Goal: Task Accomplishment & Management: Use online tool/utility

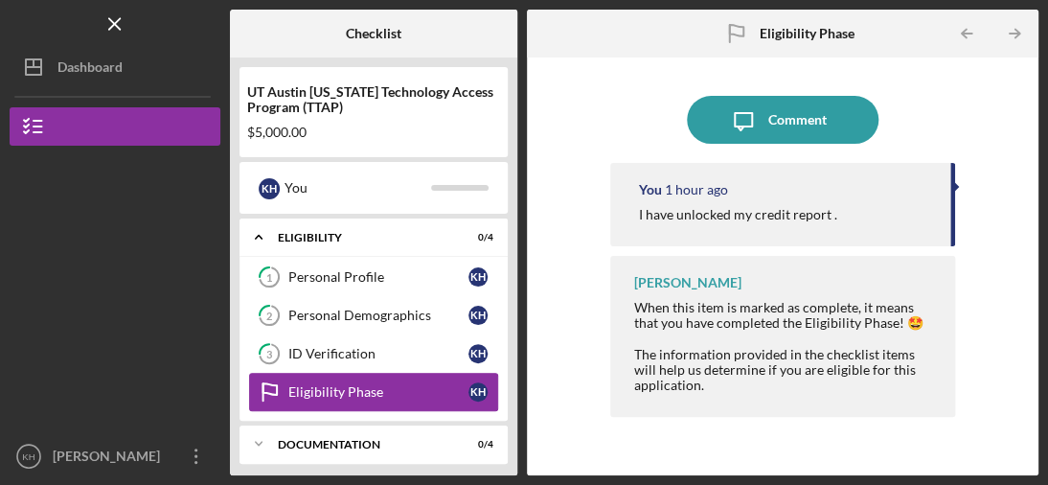
click at [375, 381] on link "Eligibility Phase Eligibility Phase K H" at bounding box center [373, 392] width 249 height 38
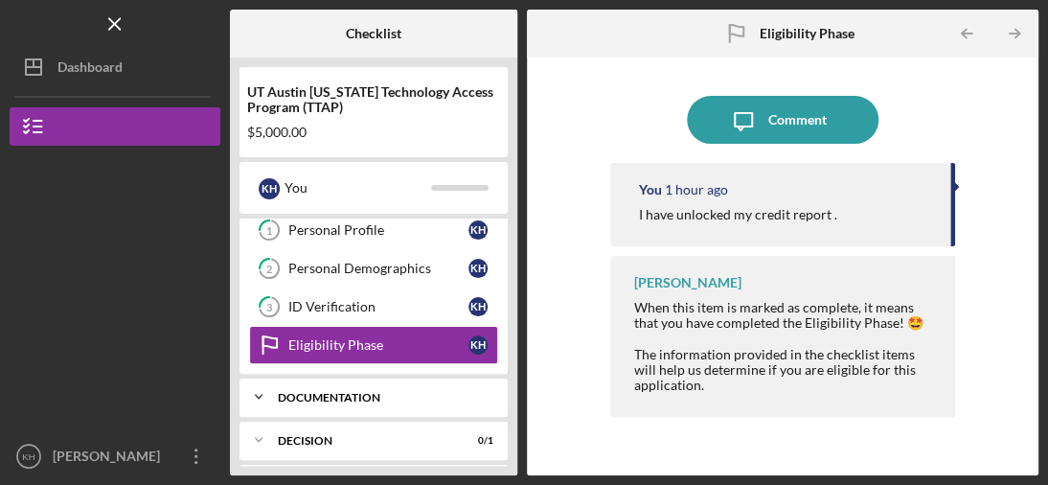
scroll to position [134, 0]
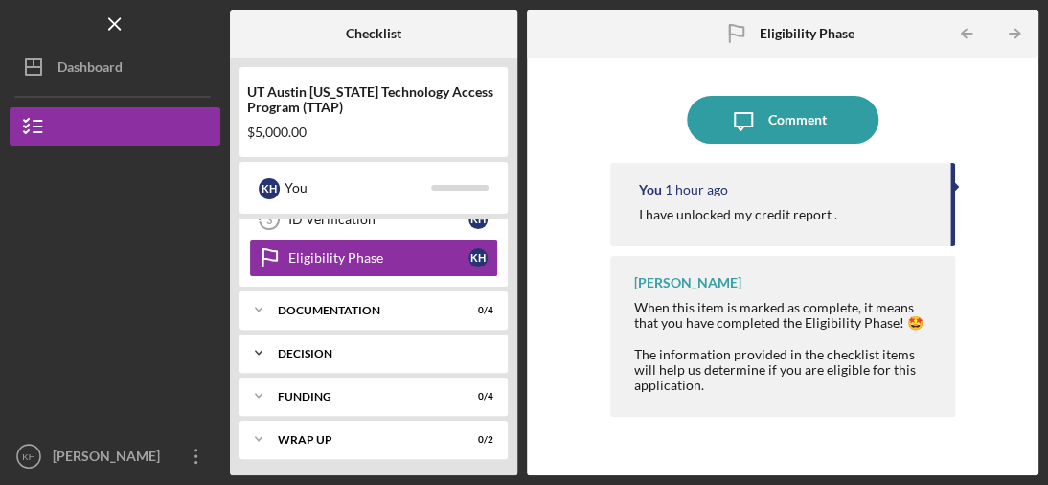
click at [322, 351] on div "Decision" at bounding box center [381, 353] width 206 height 11
click at [320, 308] on div "Documentation" at bounding box center [381, 310] width 206 height 11
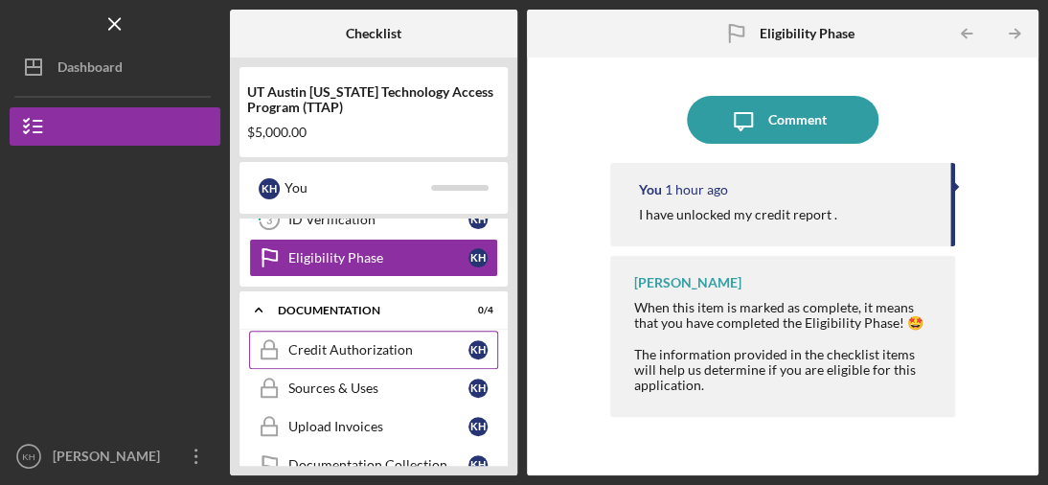
click at [386, 350] on div "Credit Authorization" at bounding box center [378, 349] width 180 height 15
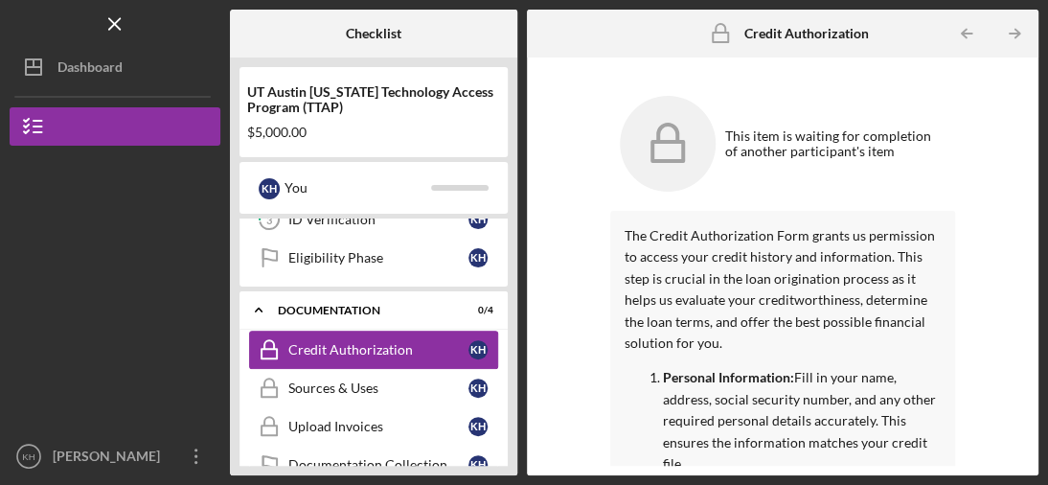
click at [377, 347] on div "Credit Authorization" at bounding box center [378, 349] width 180 height 15
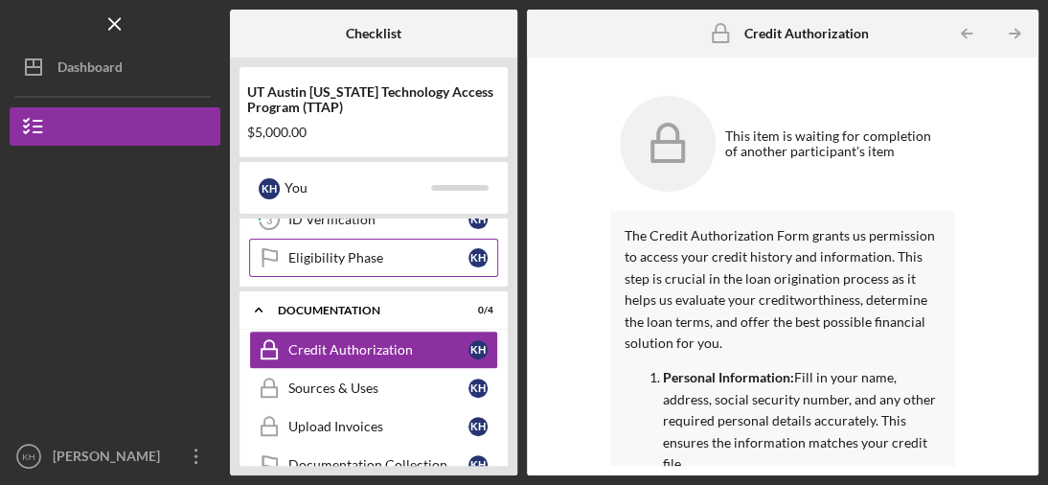
click at [343, 251] on div "Eligibility Phase" at bounding box center [378, 257] width 180 height 15
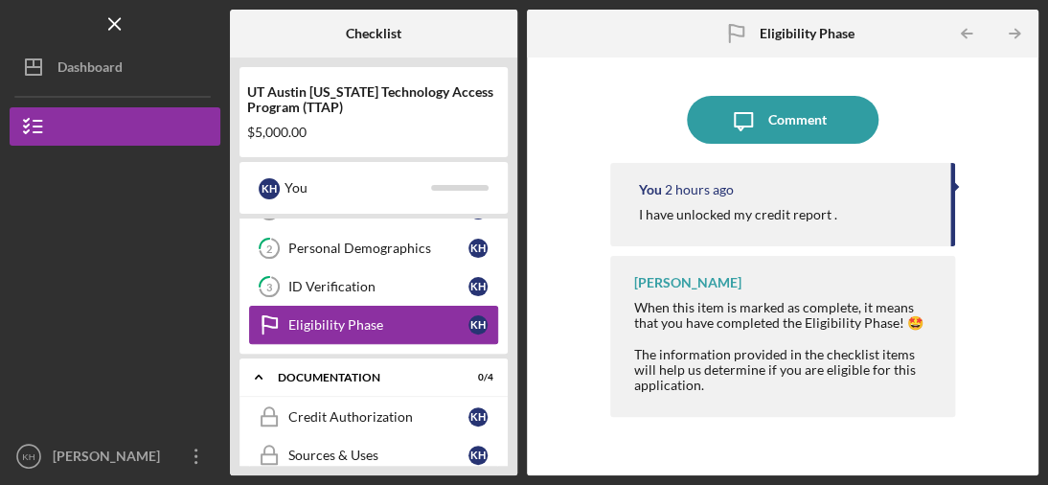
scroll to position [38, 0]
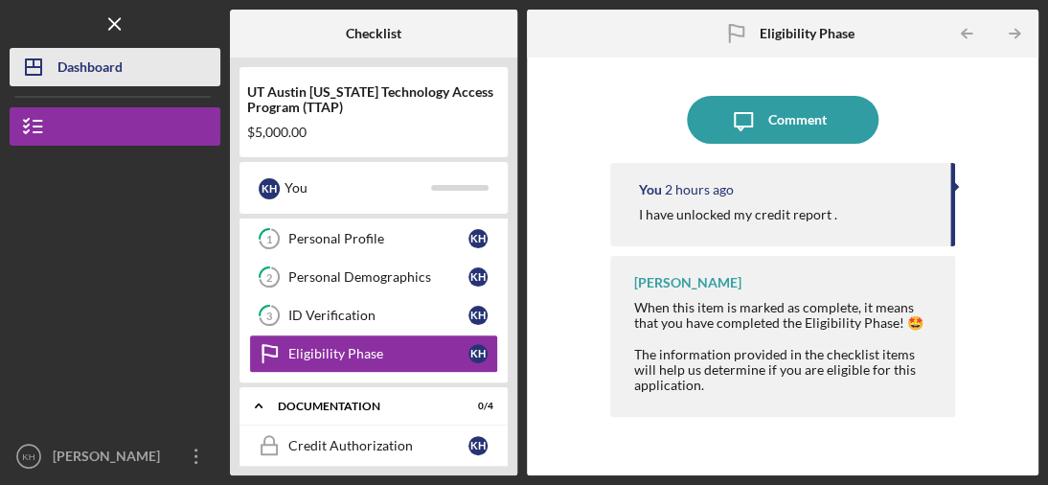
click at [126, 65] on button "Icon/Dashboard Dashboard" at bounding box center [115, 67] width 211 height 38
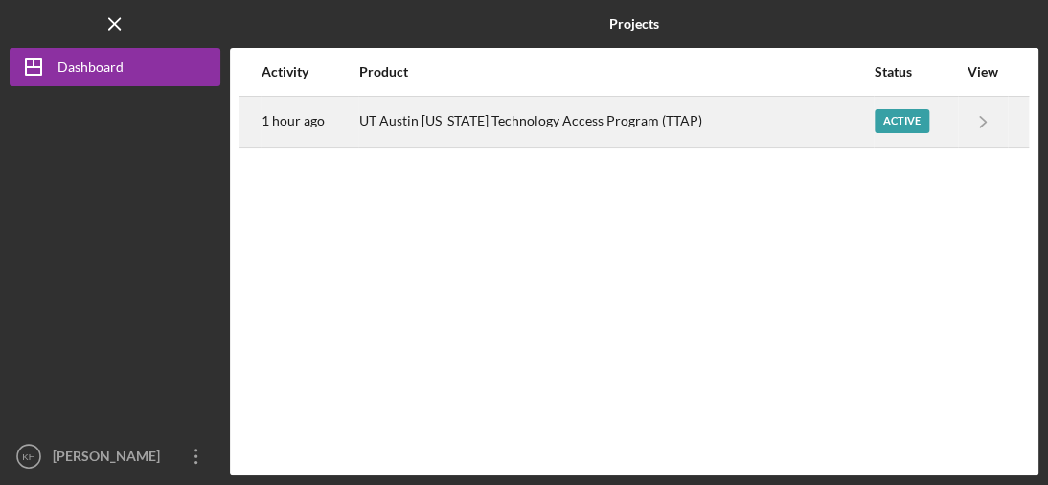
click at [877, 120] on div "Active" at bounding box center [902, 121] width 55 height 24
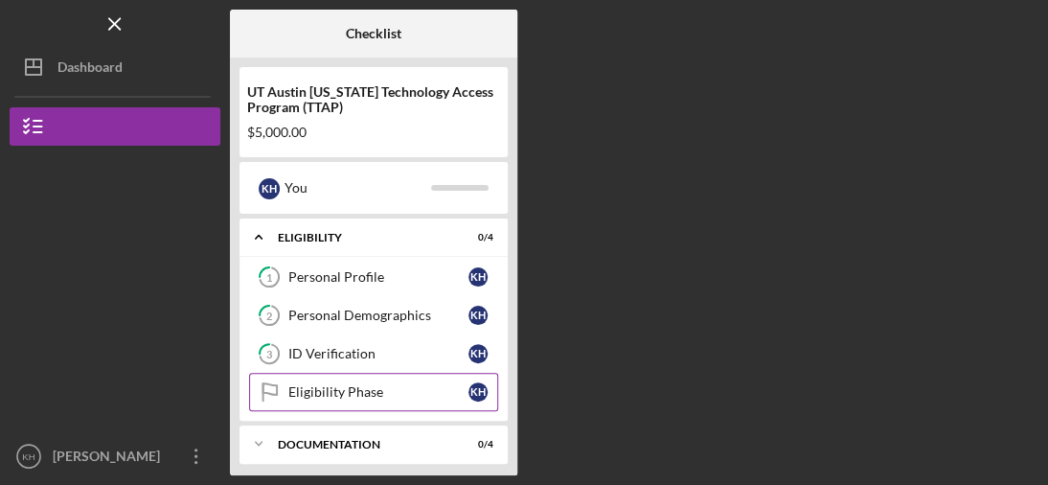
click at [368, 389] on div "Eligibility Phase" at bounding box center [378, 391] width 180 height 15
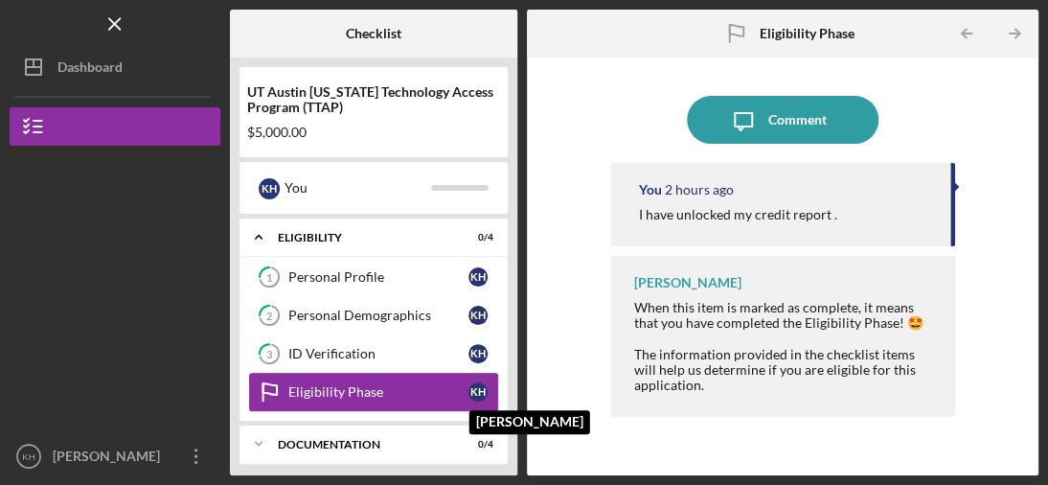
click at [476, 395] on div "K H" at bounding box center [477, 391] width 19 height 19
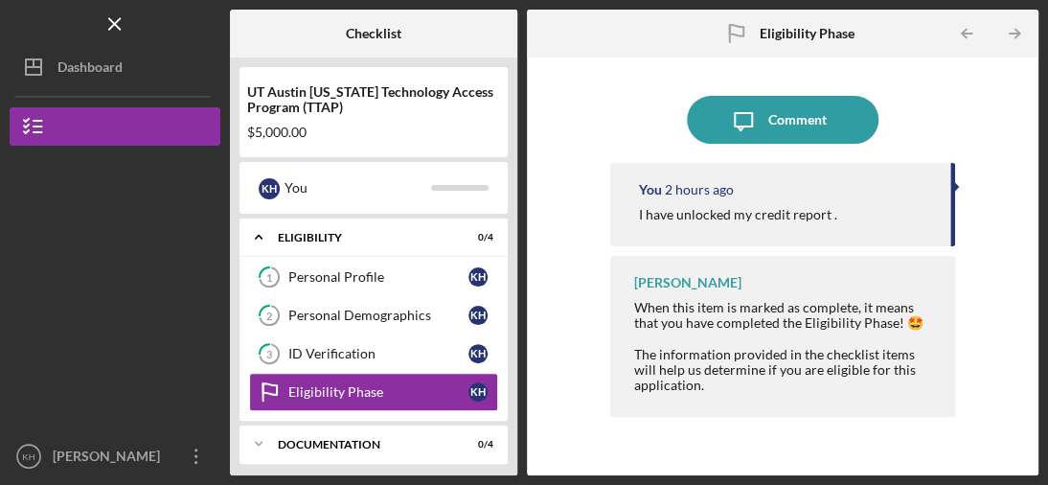
click at [575, 343] on div "Icon/Message Comment You 2 hours ago I have unlocked my credit report . [PERSON…" at bounding box center [782, 266] width 492 height 398
click at [364, 386] on div "Eligibility Phase" at bounding box center [378, 391] width 180 height 15
